Goal: Task Accomplishment & Management: Complete application form

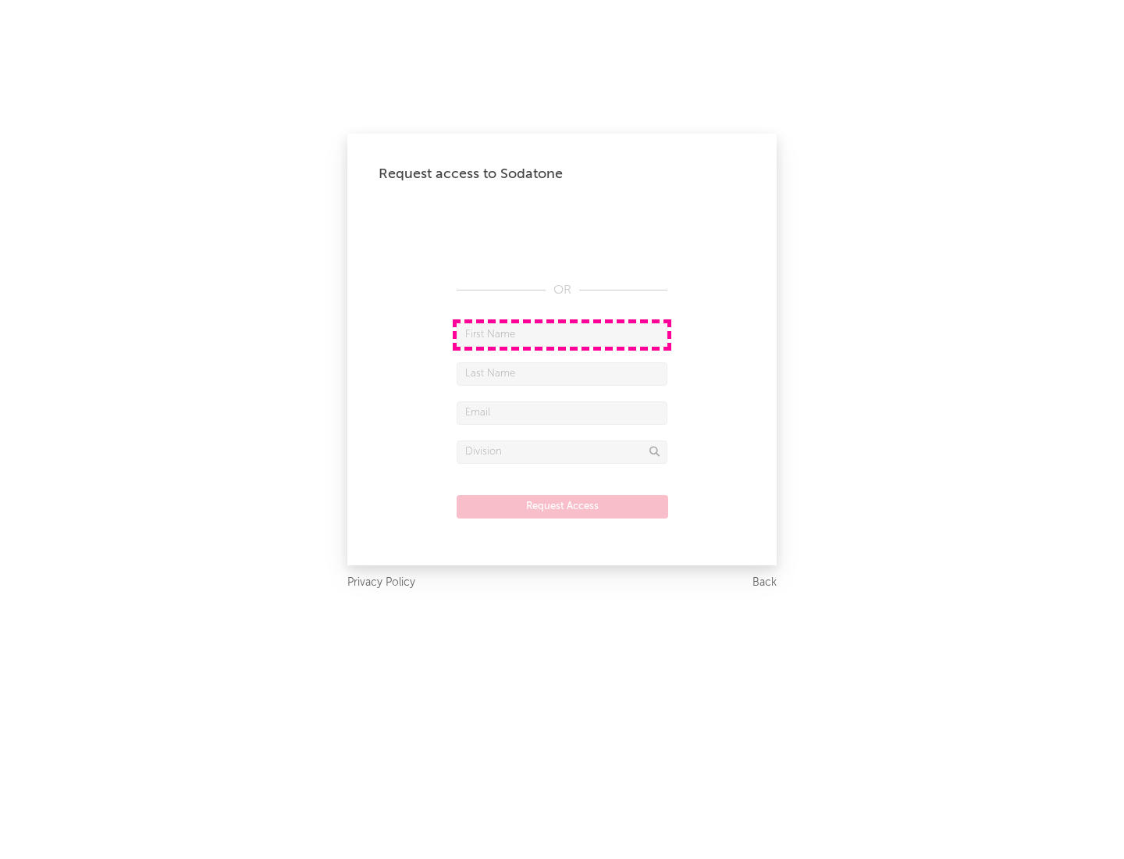
click at [562, 334] on input "text" at bounding box center [562, 334] width 211 height 23
type input "[PERSON_NAME]"
click at [562, 373] on input "text" at bounding box center [562, 373] width 211 height 23
type input "[PERSON_NAME]"
click at [562, 412] on input "text" at bounding box center [562, 412] width 211 height 23
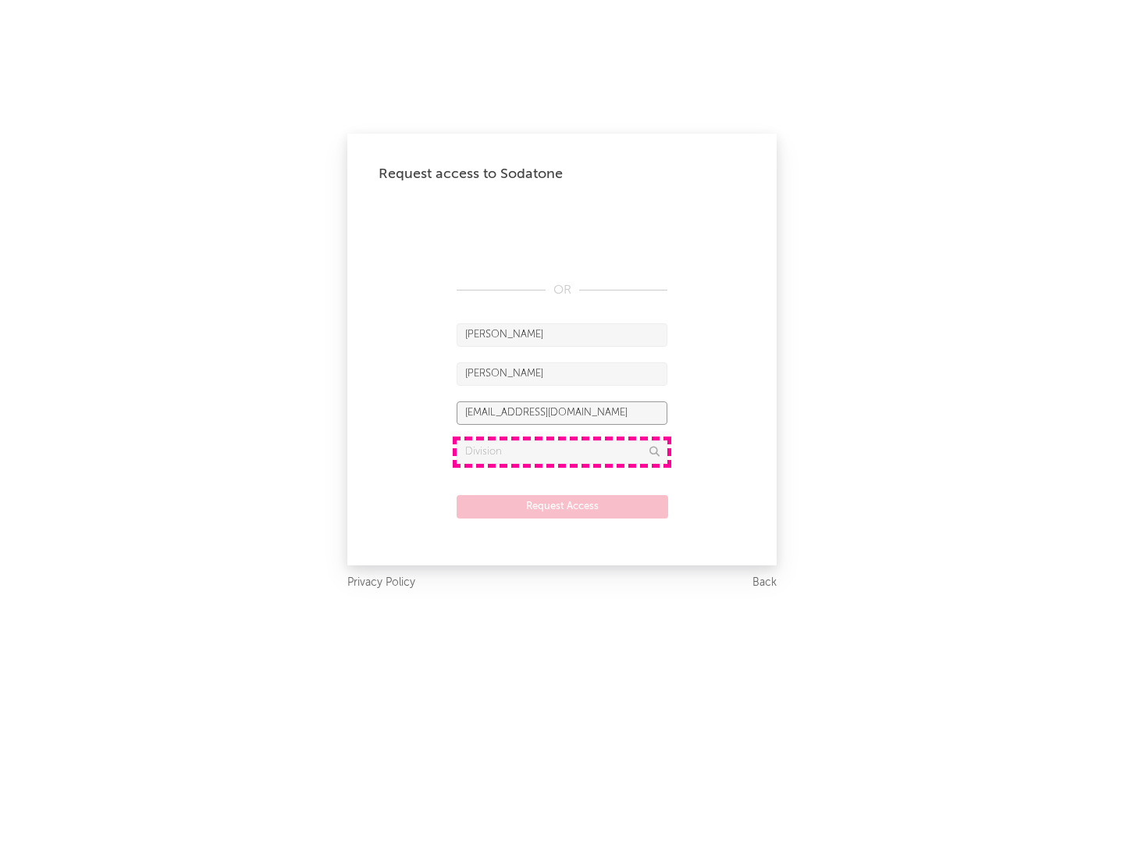
type input "[EMAIL_ADDRESS][DOMAIN_NAME]"
click at [562, 451] on input "text" at bounding box center [562, 451] width 211 height 23
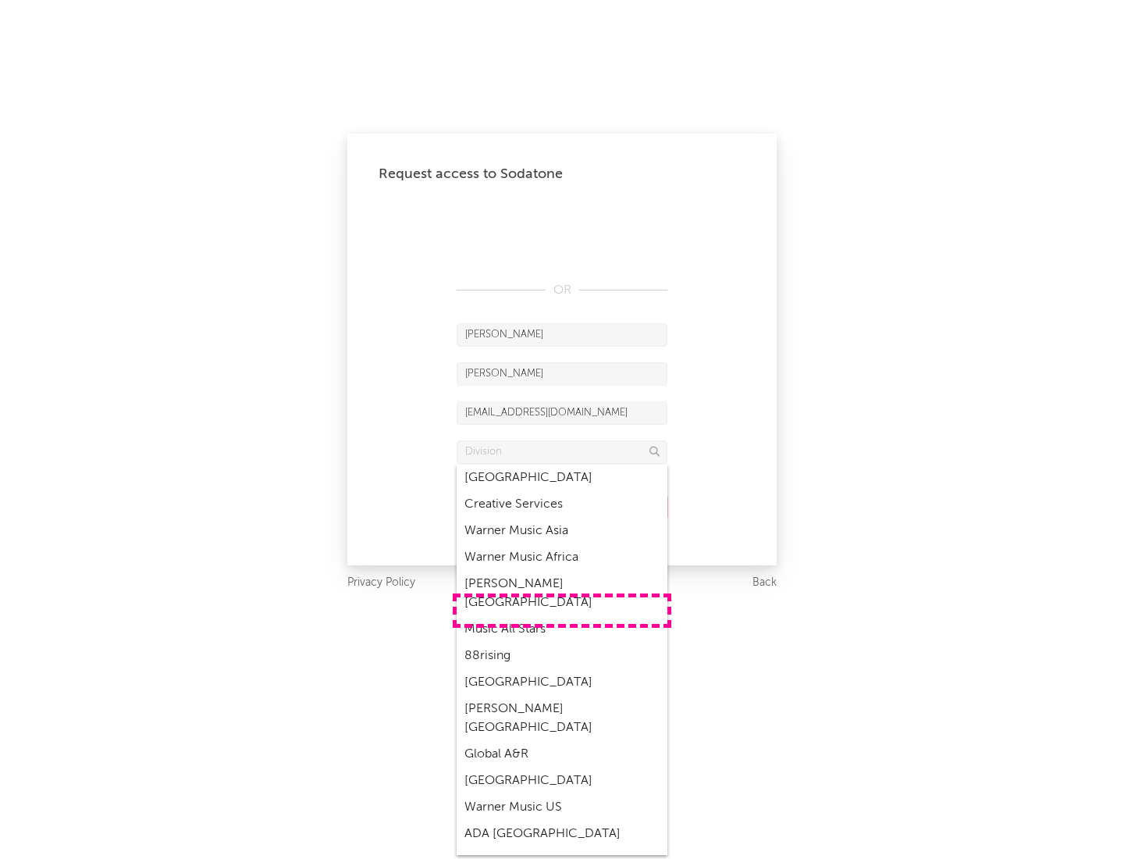
click at [562, 616] on div "Music All Stars" at bounding box center [562, 629] width 211 height 27
type input "Music All Stars"
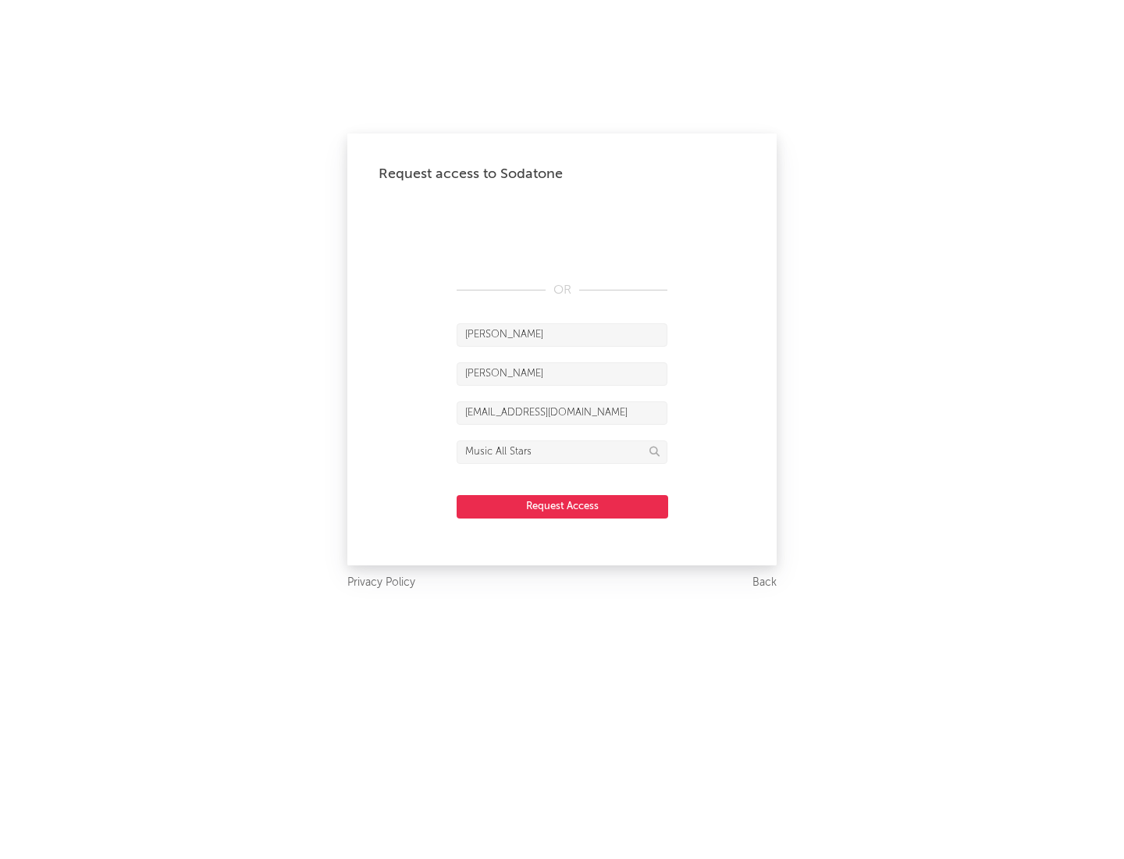
click at [562, 506] on button "Request Access" at bounding box center [563, 506] width 212 height 23
